Goal: Information Seeking & Learning: Find specific fact

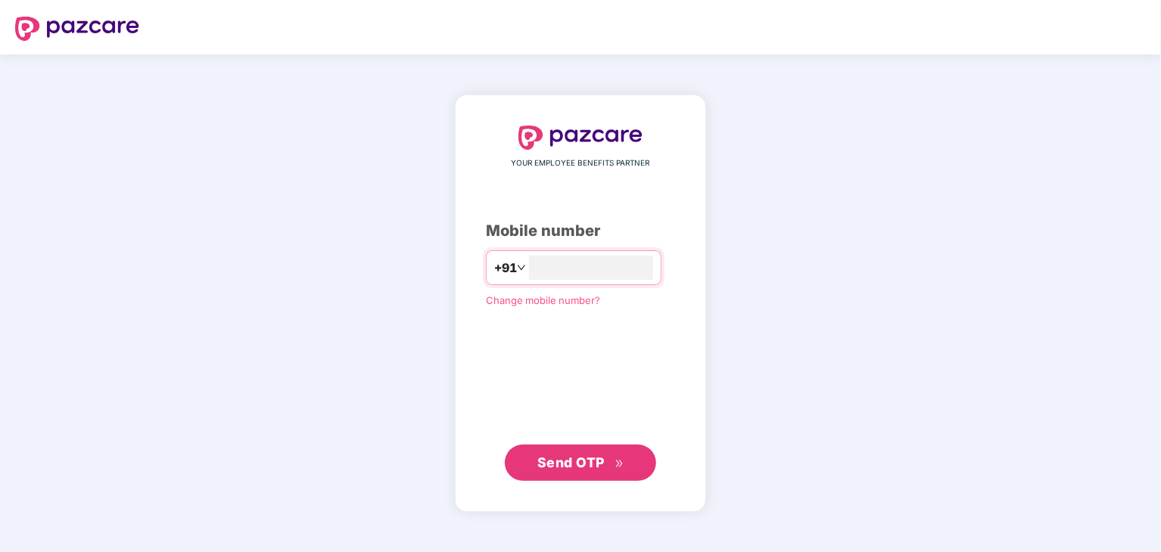
type input "**********"
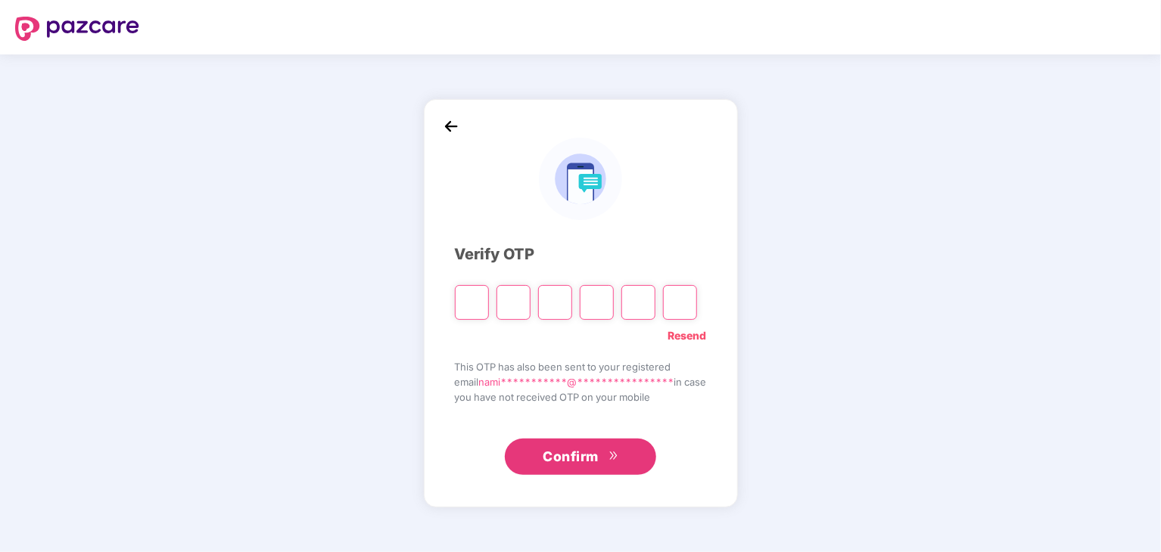
type input "*"
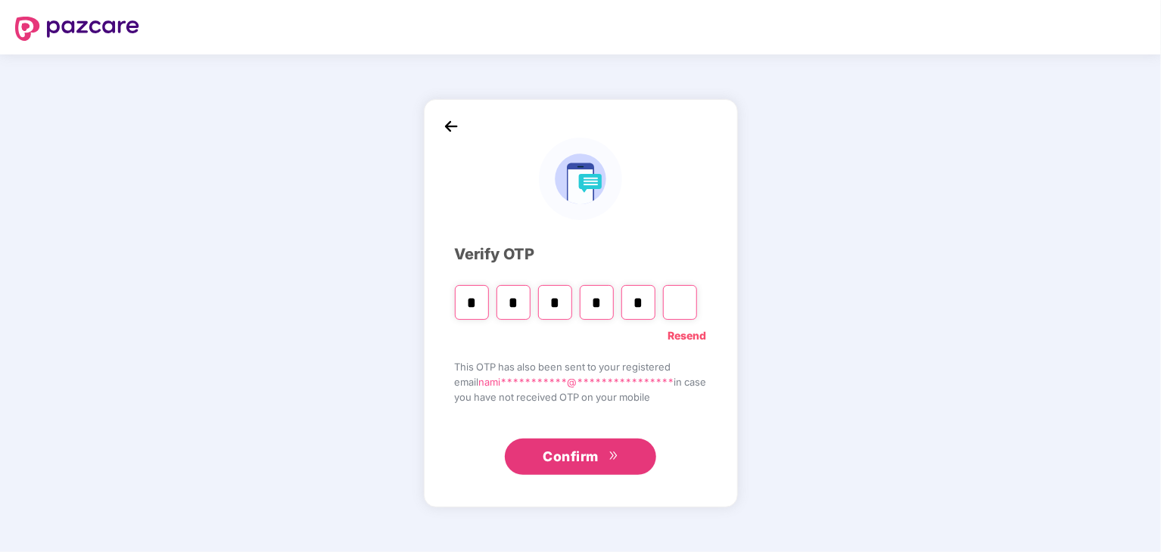
type input "*"
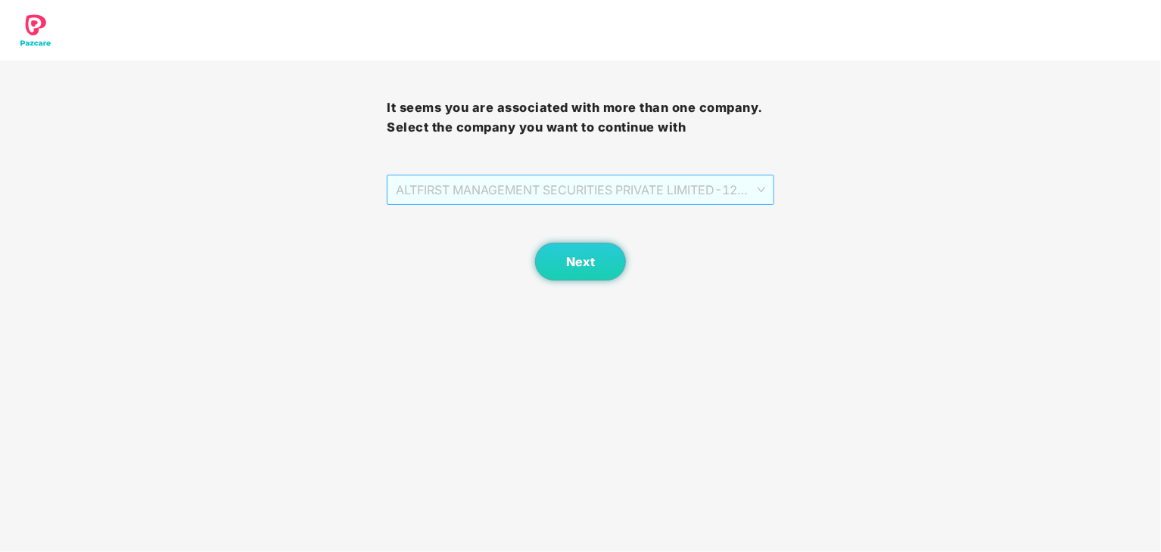
click at [526, 183] on span "ALTFIRST MANAGEMENT SECURITIES PRIVATE LIMITED - 120 - ADMIN" at bounding box center [580, 190] width 368 height 29
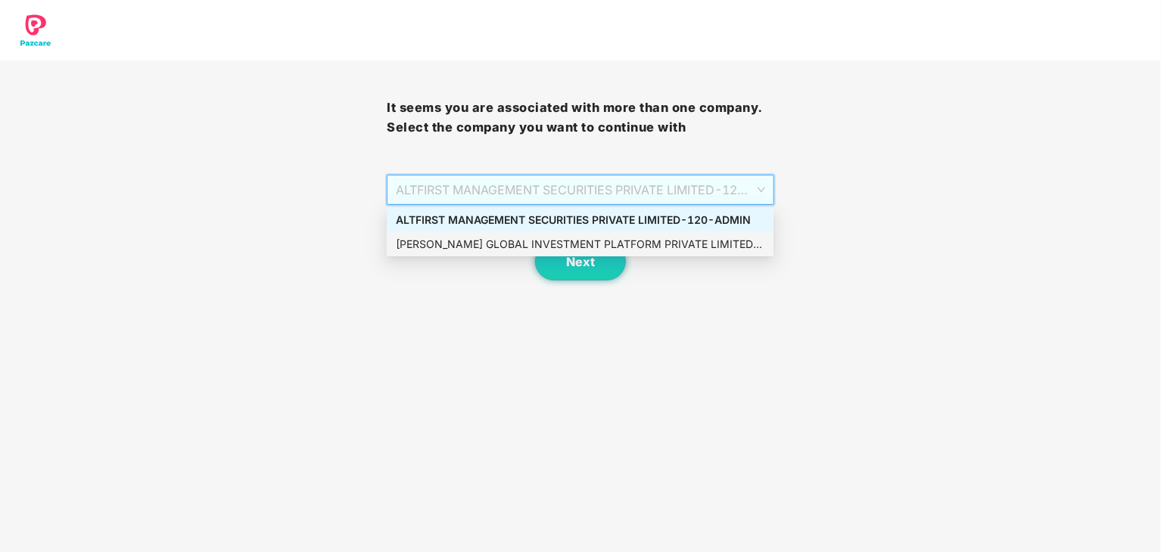
click at [534, 246] on div "OISTER GLOBAL INVESTMENT PLATFORM PRIVATE LIMITED - 120 - ADMIN" at bounding box center [580, 244] width 368 height 17
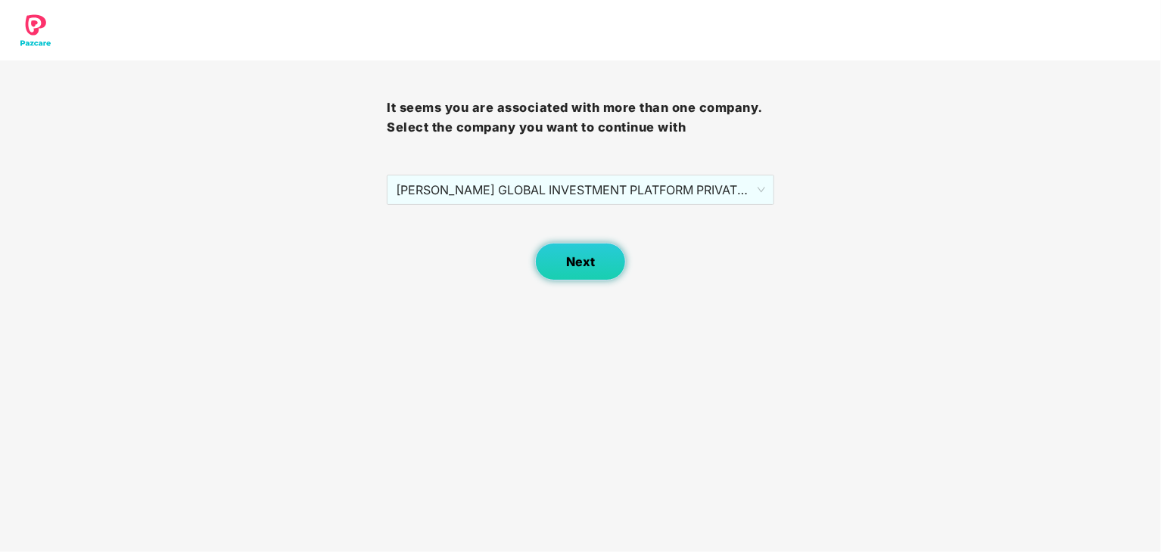
click at [593, 266] on span "Next" at bounding box center [580, 262] width 29 height 14
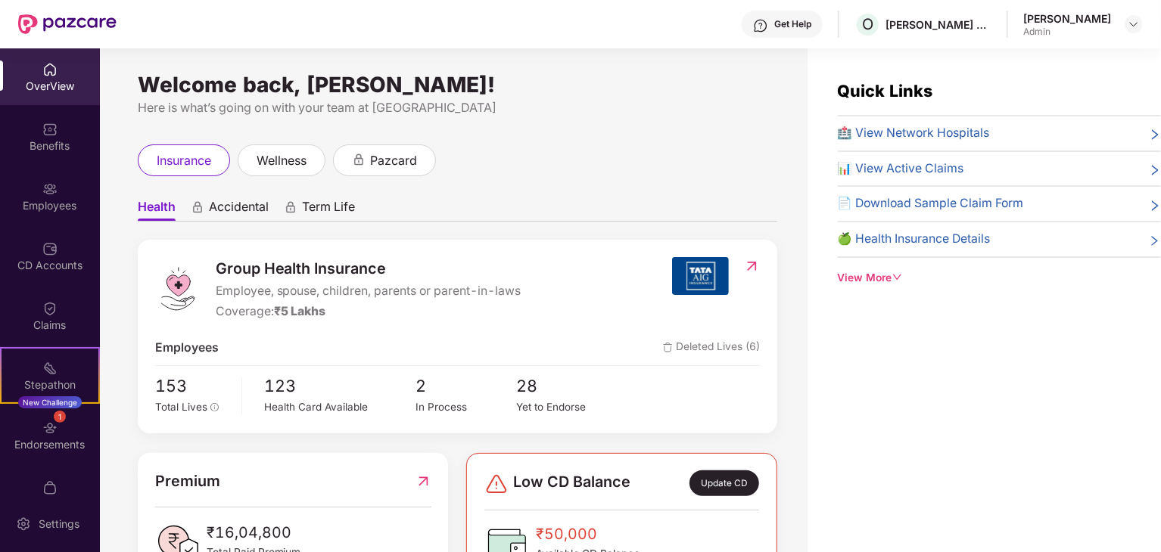
click at [918, 131] on span "🏥 View Network Hospitals" at bounding box center [914, 133] width 152 height 19
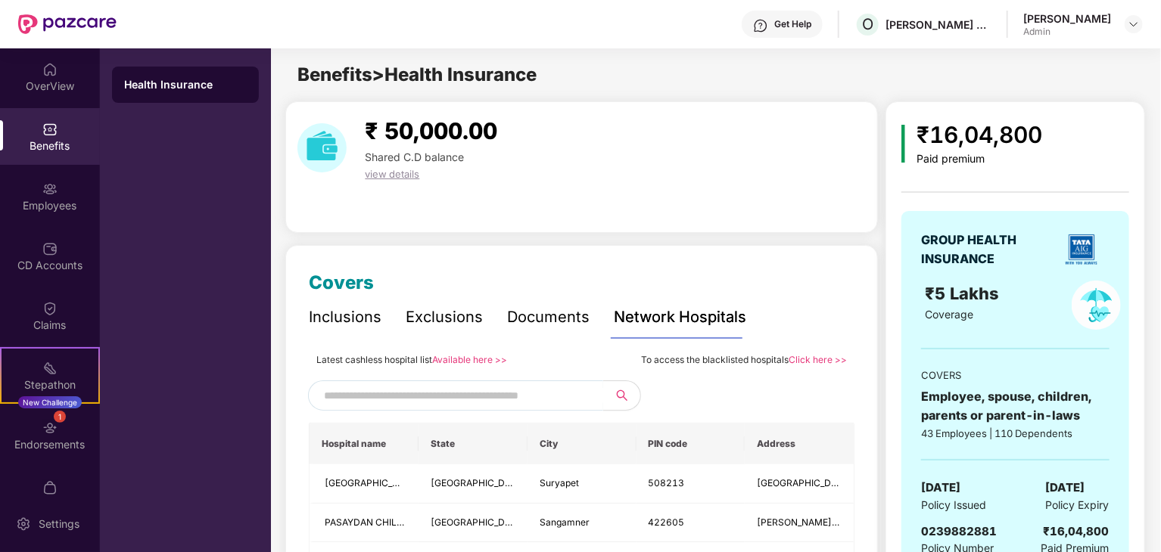
click at [399, 398] on input "text" at bounding box center [453, 395] width 259 height 23
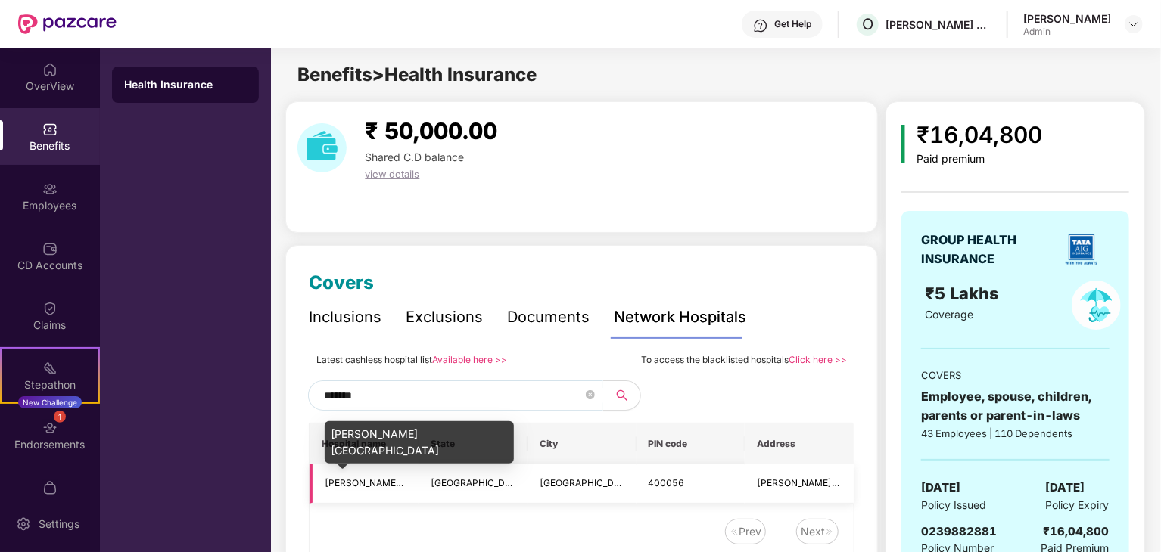
type input "*******"
click at [378, 485] on span "DR BALABHAI NANAVATI HOSPITAL" at bounding box center [409, 482] width 169 height 11
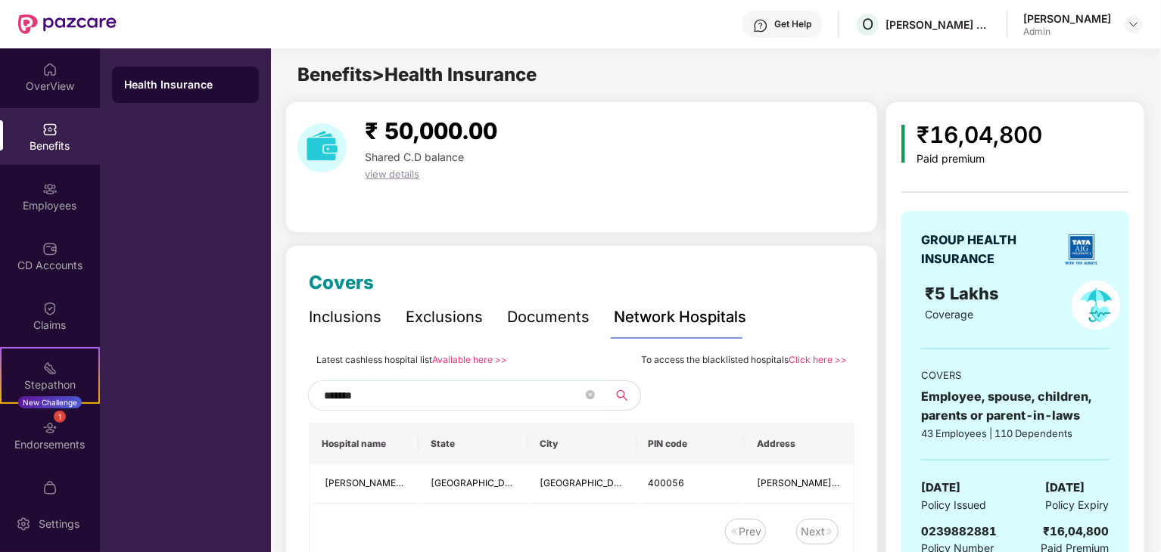
click at [799, 26] on div "Get Help" at bounding box center [792, 24] width 37 height 12
